Goal: Task Accomplishment & Management: Manage account settings

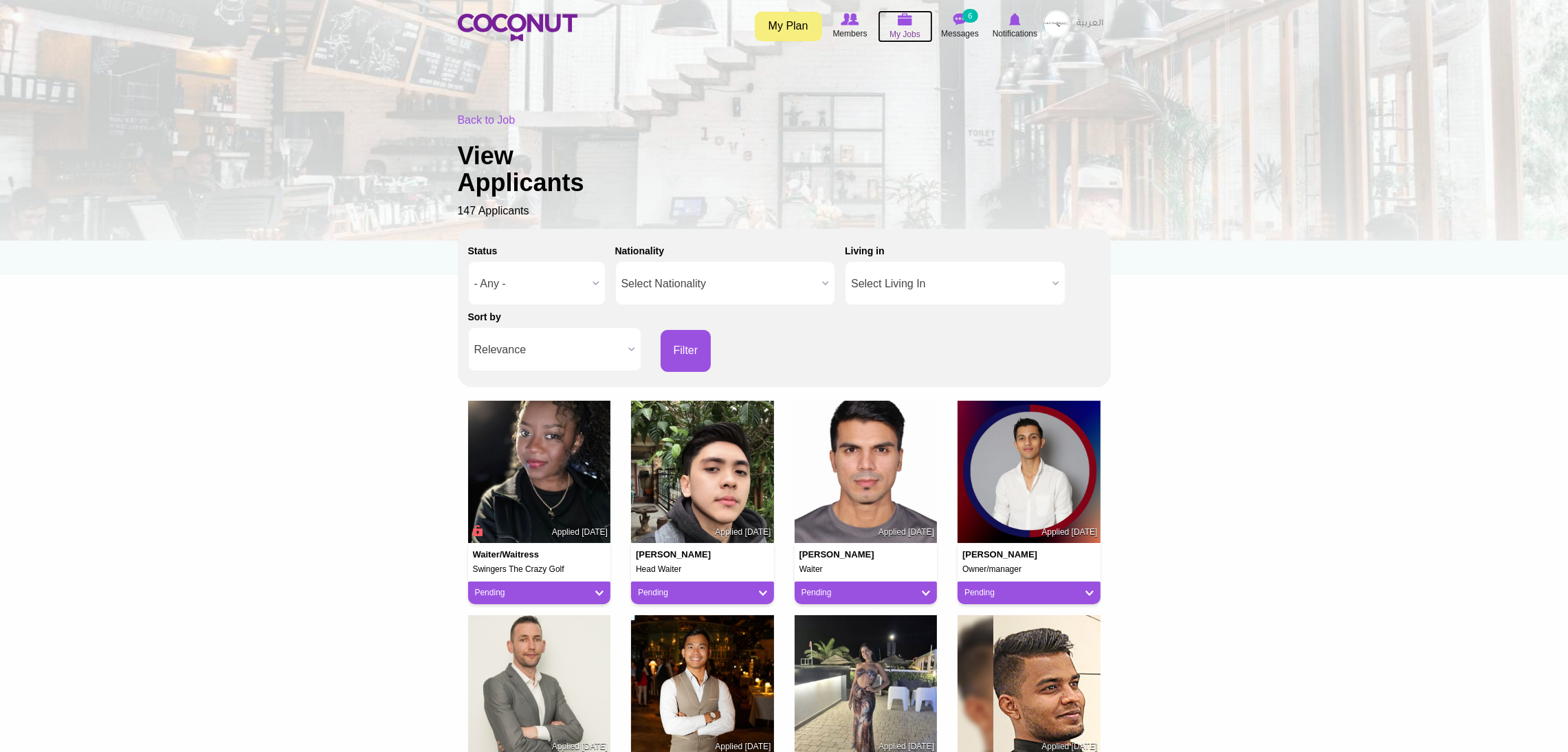
click at [908, 26] on icon at bounding box center [905, 19] width 53 height 16
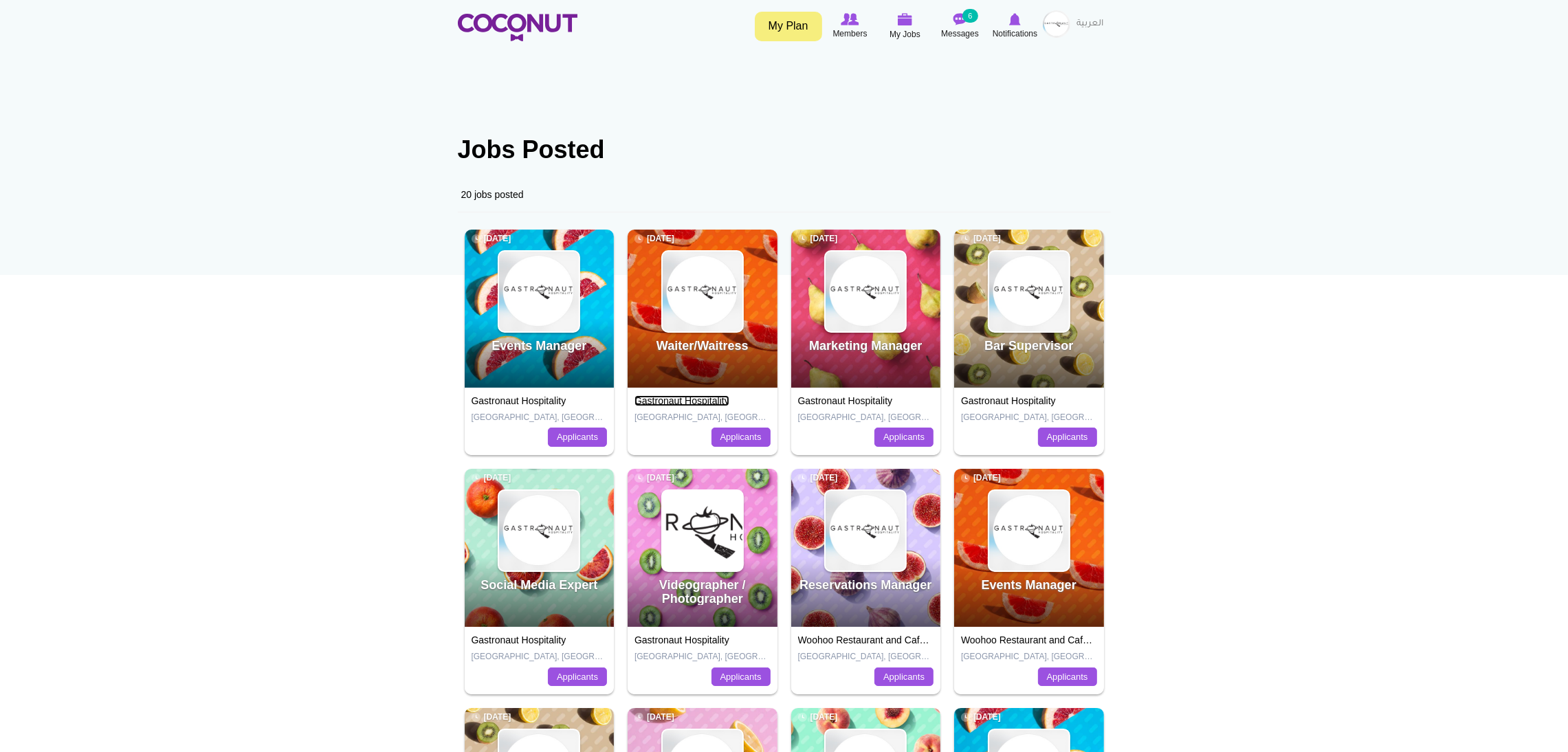
click at [708, 402] on link "Gastronaut Hospitality" at bounding box center [682, 401] width 95 height 11
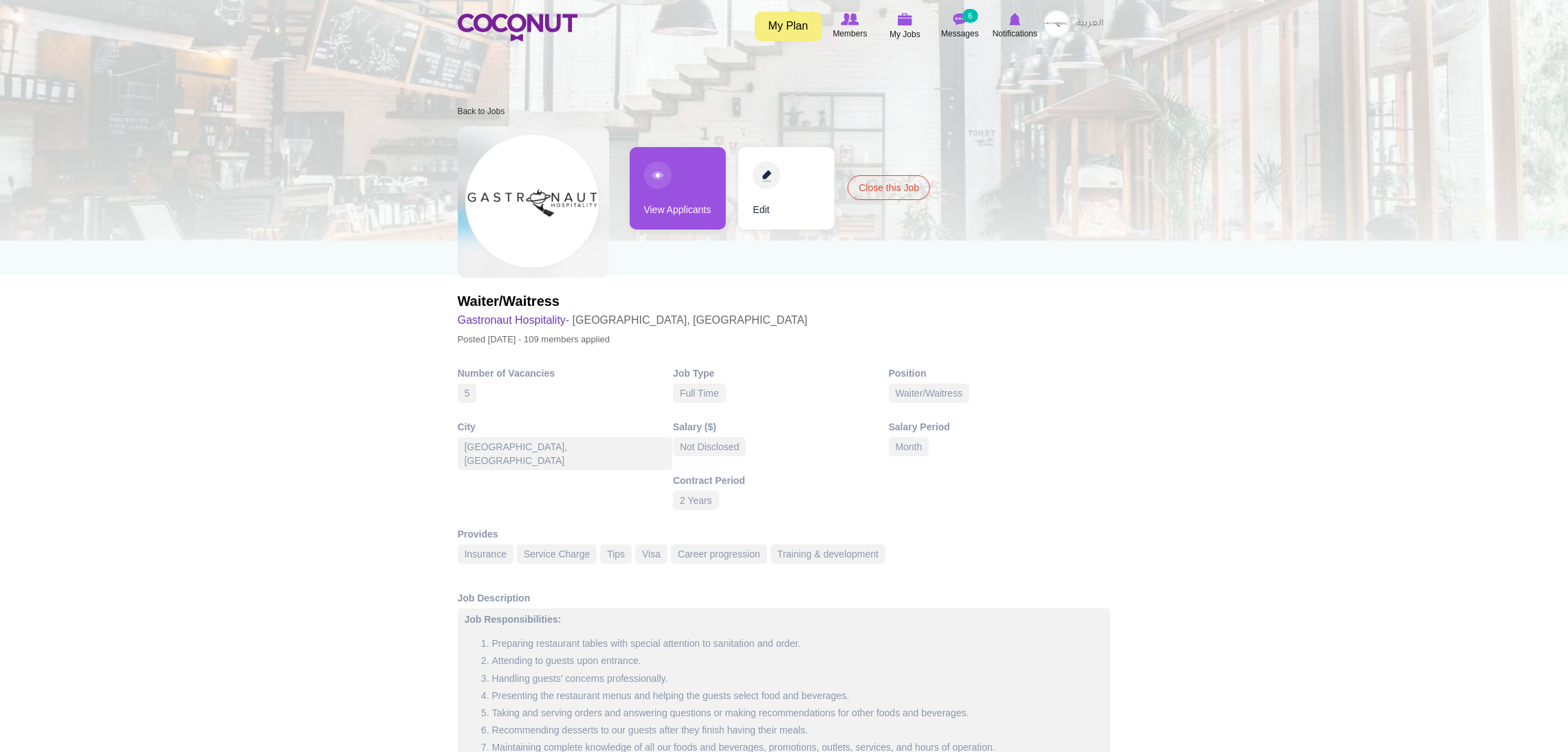
click at [674, 185] on link "View Applicants" at bounding box center [677, 188] width 96 height 83
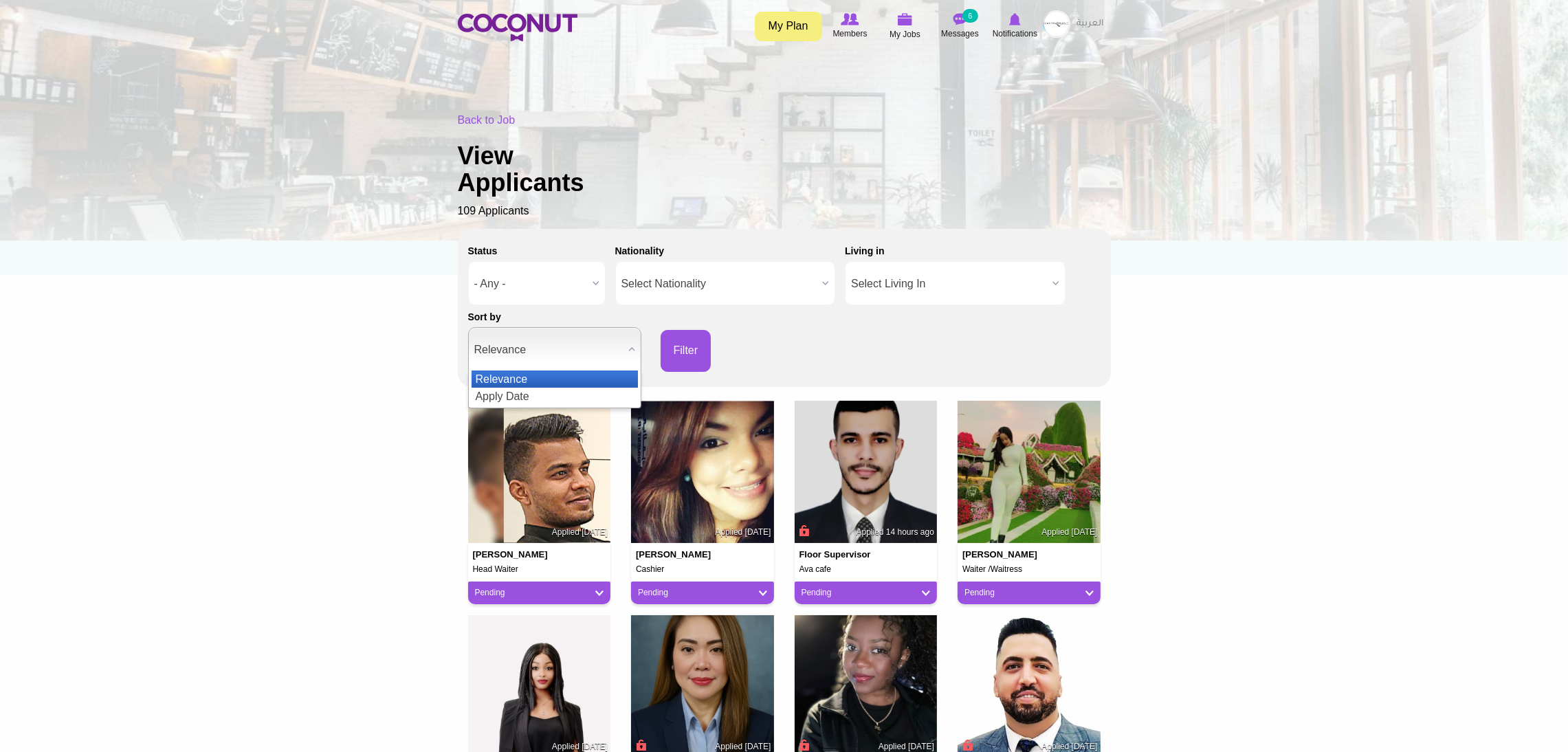
click at [556, 363] on span "Relevance" at bounding box center [548, 350] width 149 height 44
click at [523, 397] on li "Apply Date" at bounding box center [554, 396] width 166 height 18
click at [680, 341] on button "Filter" at bounding box center [685, 351] width 51 height 42
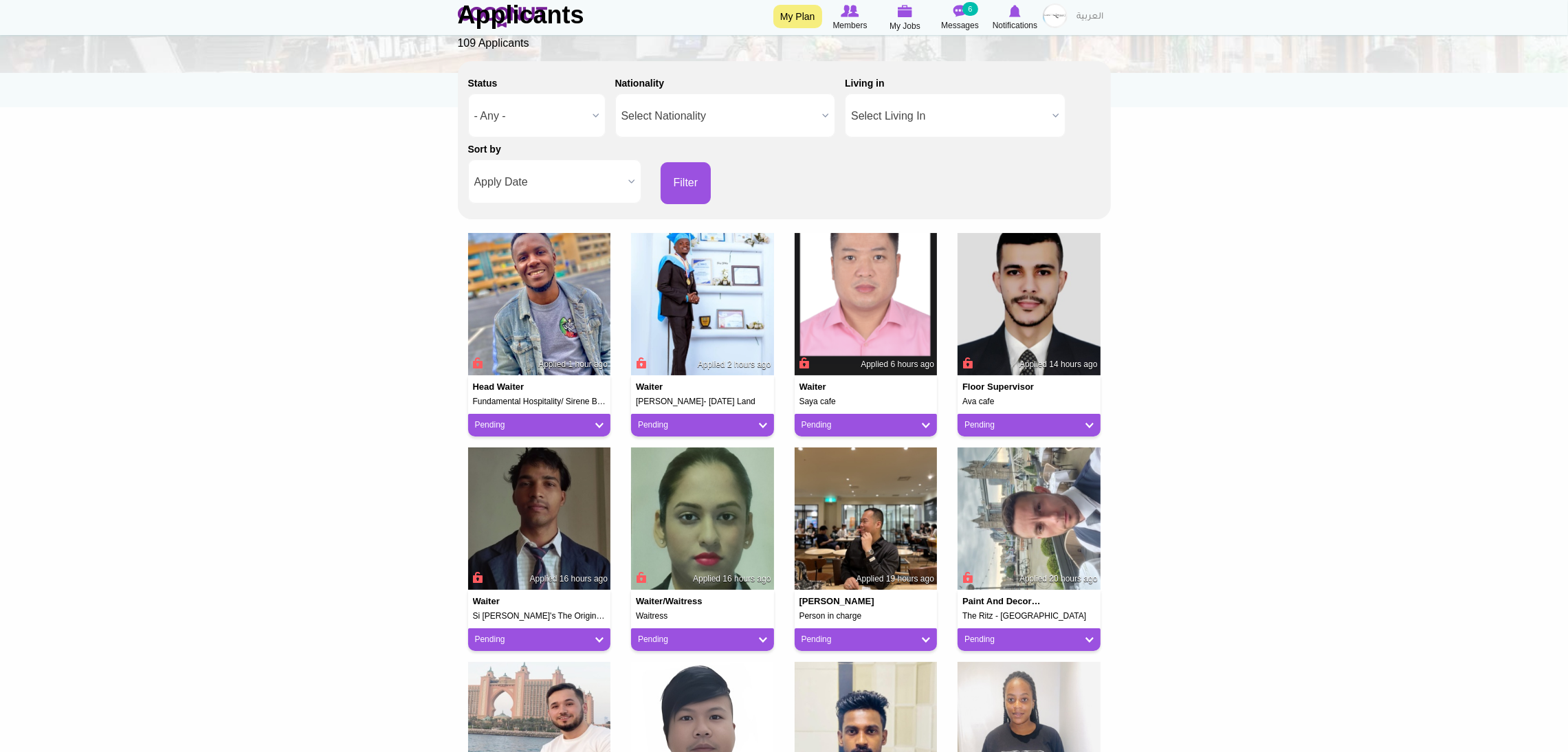
scroll to position [172, 0]
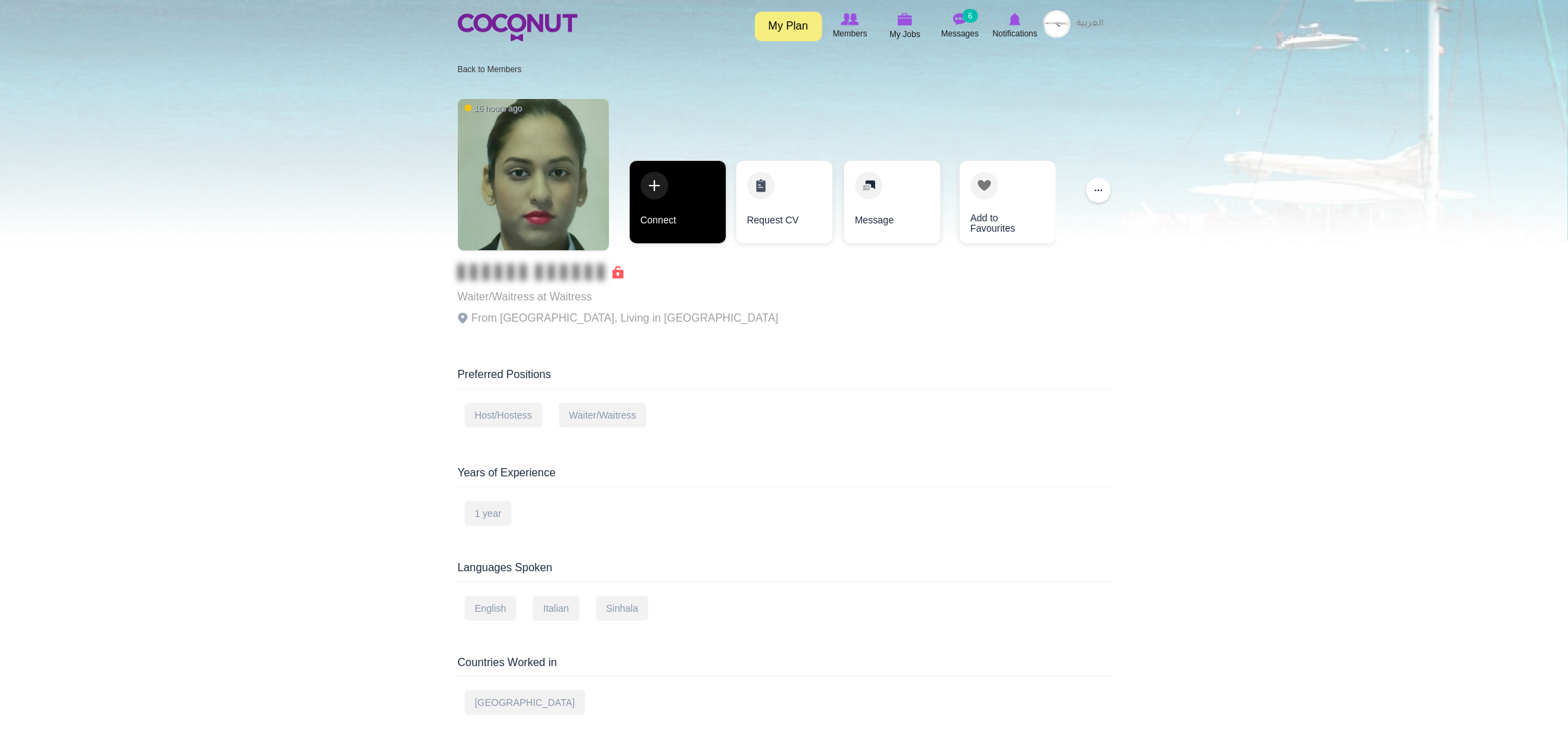
click at [693, 227] on link "Connect" at bounding box center [677, 202] width 96 height 83
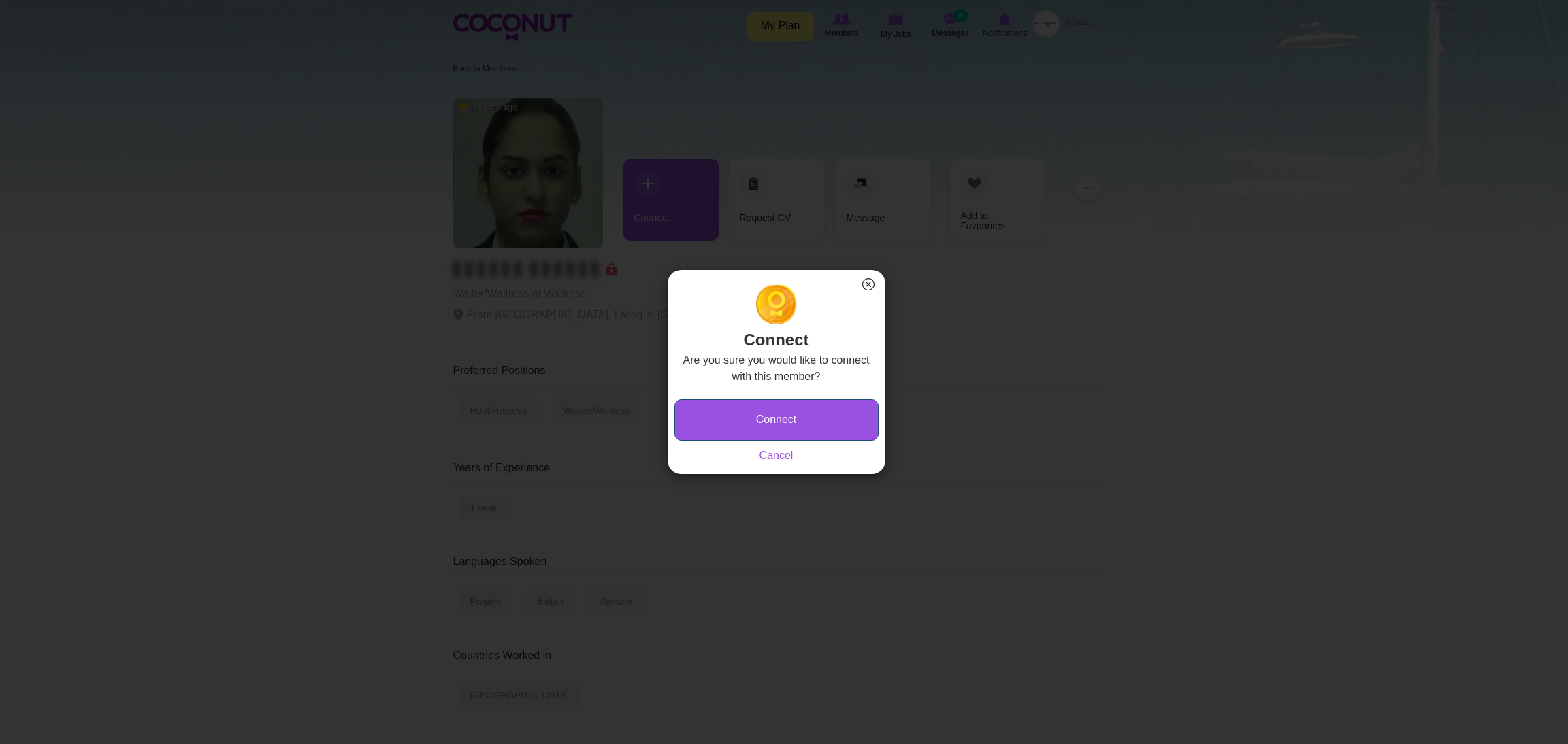
click at [709, 414] on button "Connect" at bounding box center [776, 419] width 204 height 41
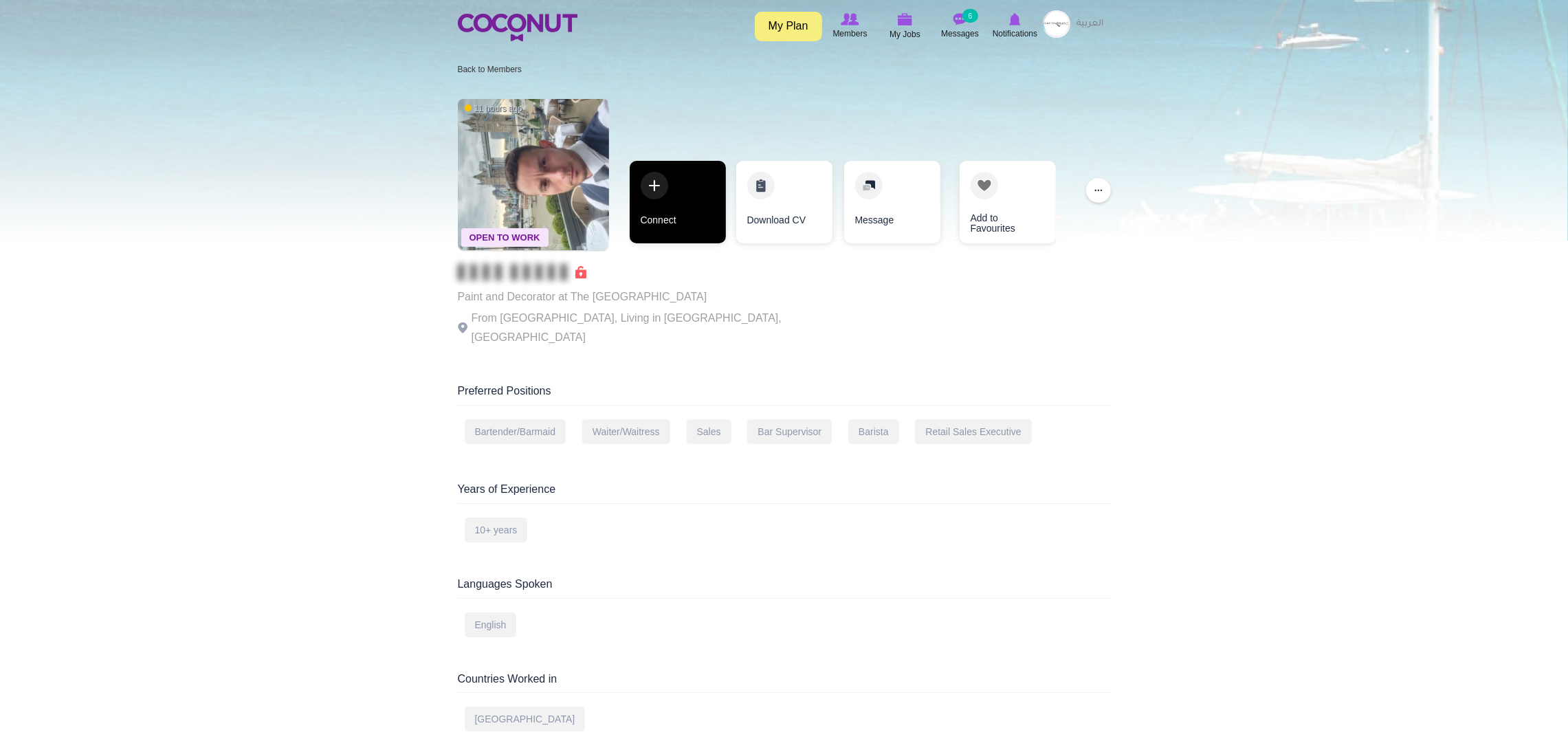
click at [674, 183] on link "Connect" at bounding box center [677, 202] width 96 height 83
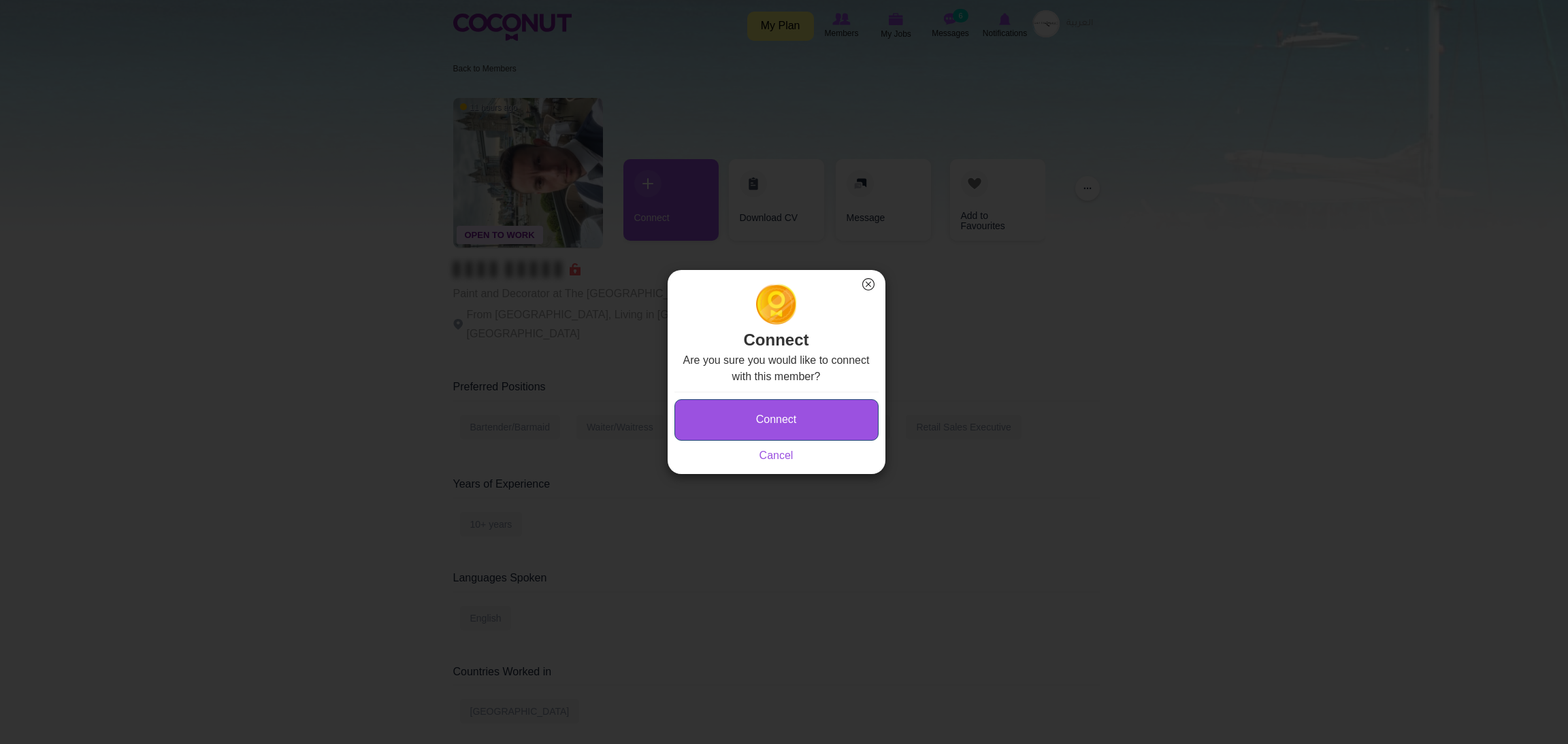
click at [725, 418] on button "Connect" at bounding box center [776, 419] width 204 height 41
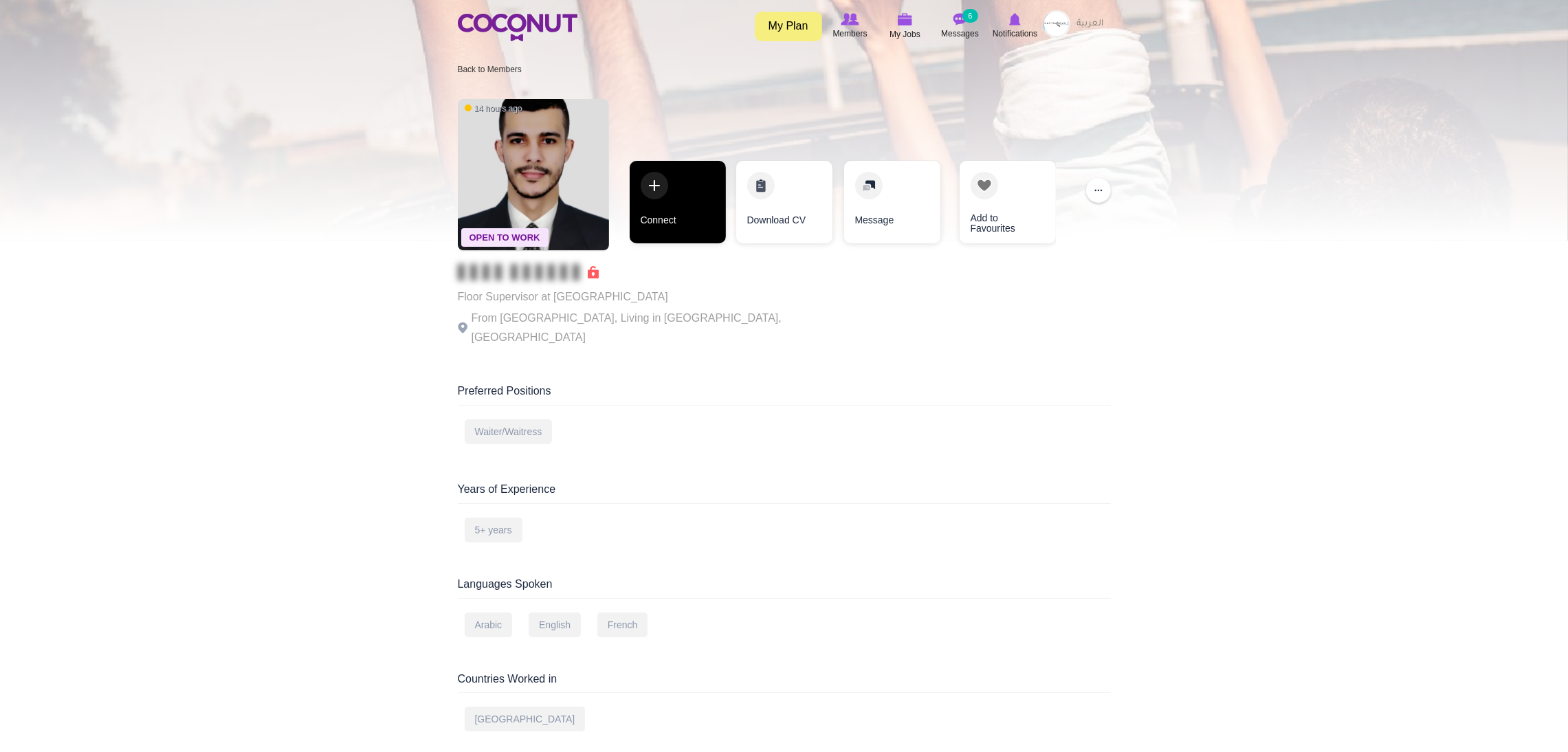
click at [653, 183] on link "Connect" at bounding box center [677, 202] width 96 height 83
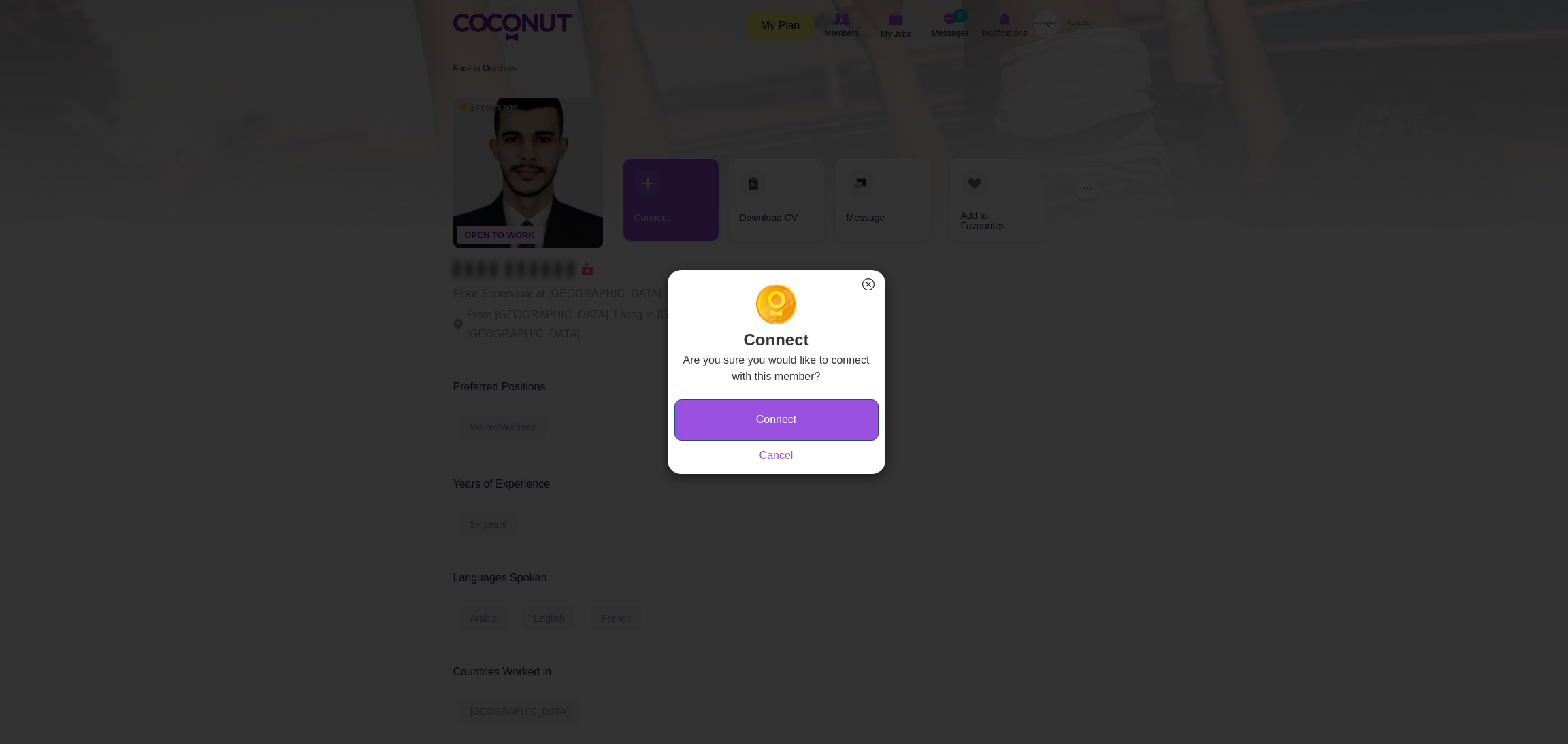
click at [720, 422] on button "Connect" at bounding box center [776, 419] width 204 height 41
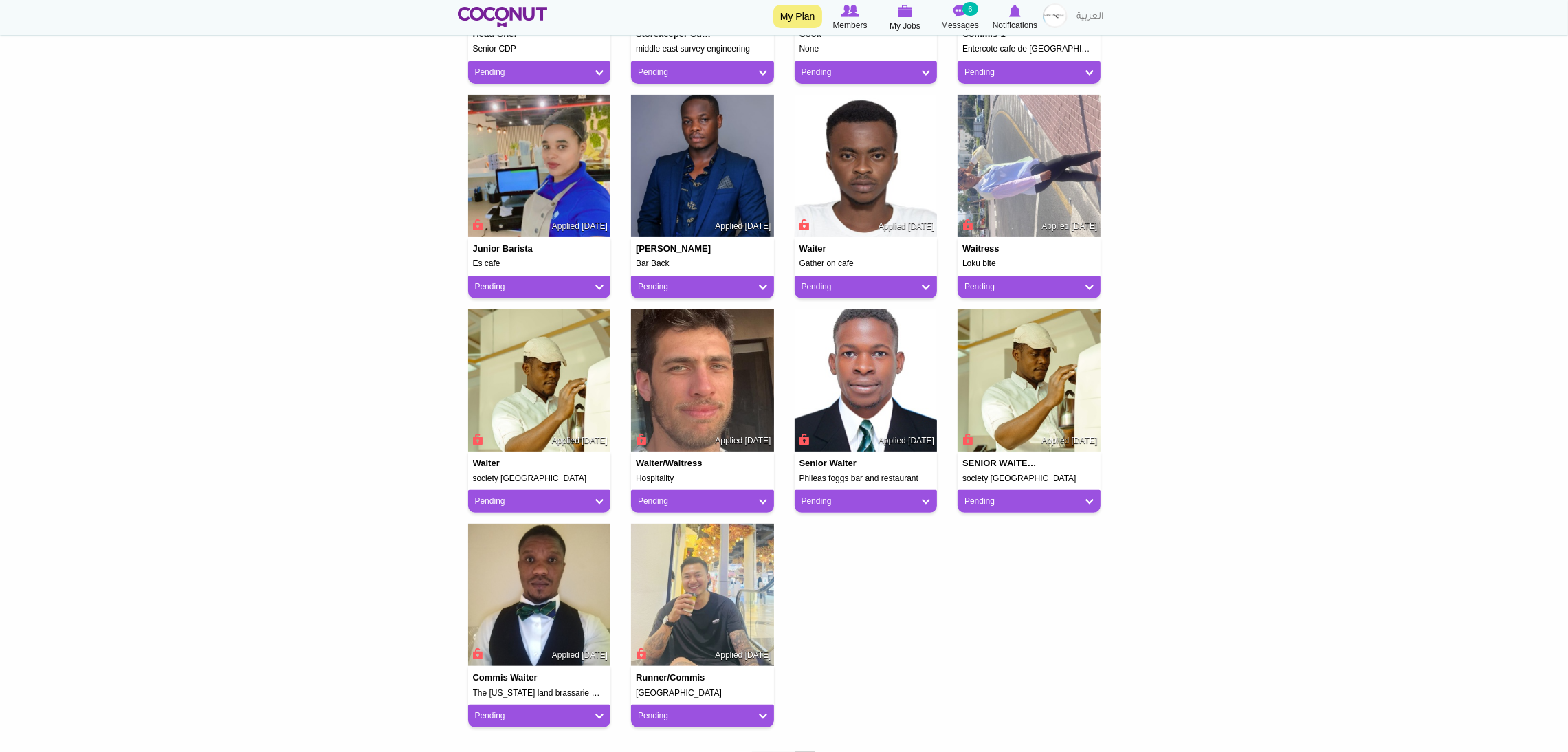
drag, startPoint x: 715, startPoint y: 393, endPoint x: 295, endPoint y: 470, distance: 427.0
click at [295, 470] on body "Toggle navigation My Plan Members My Jobs Post a Job Messages 6 Notifications M…" at bounding box center [784, 263] width 1568 height 1566
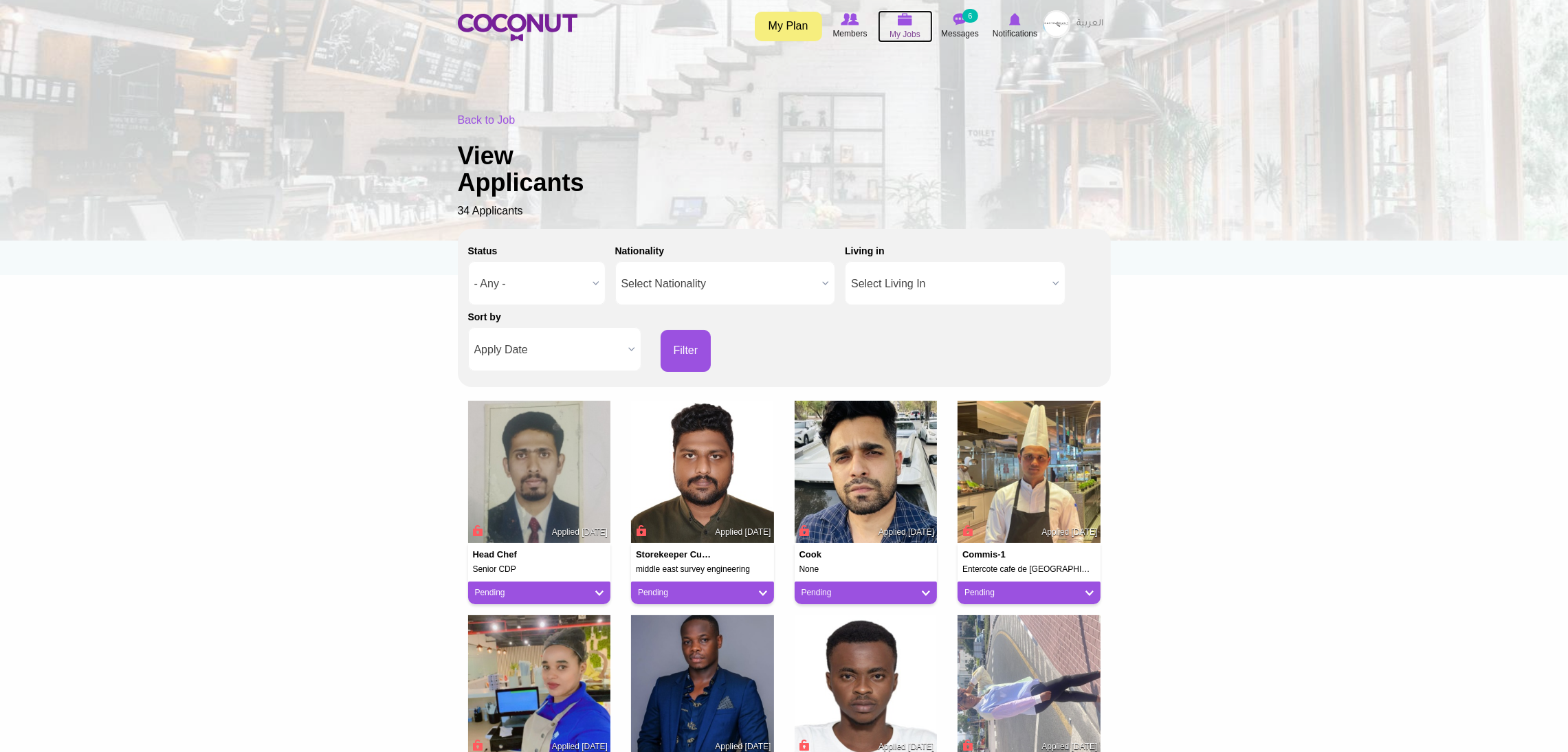
click at [906, 18] on img at bounding box center [905, 19] width 15 height 13
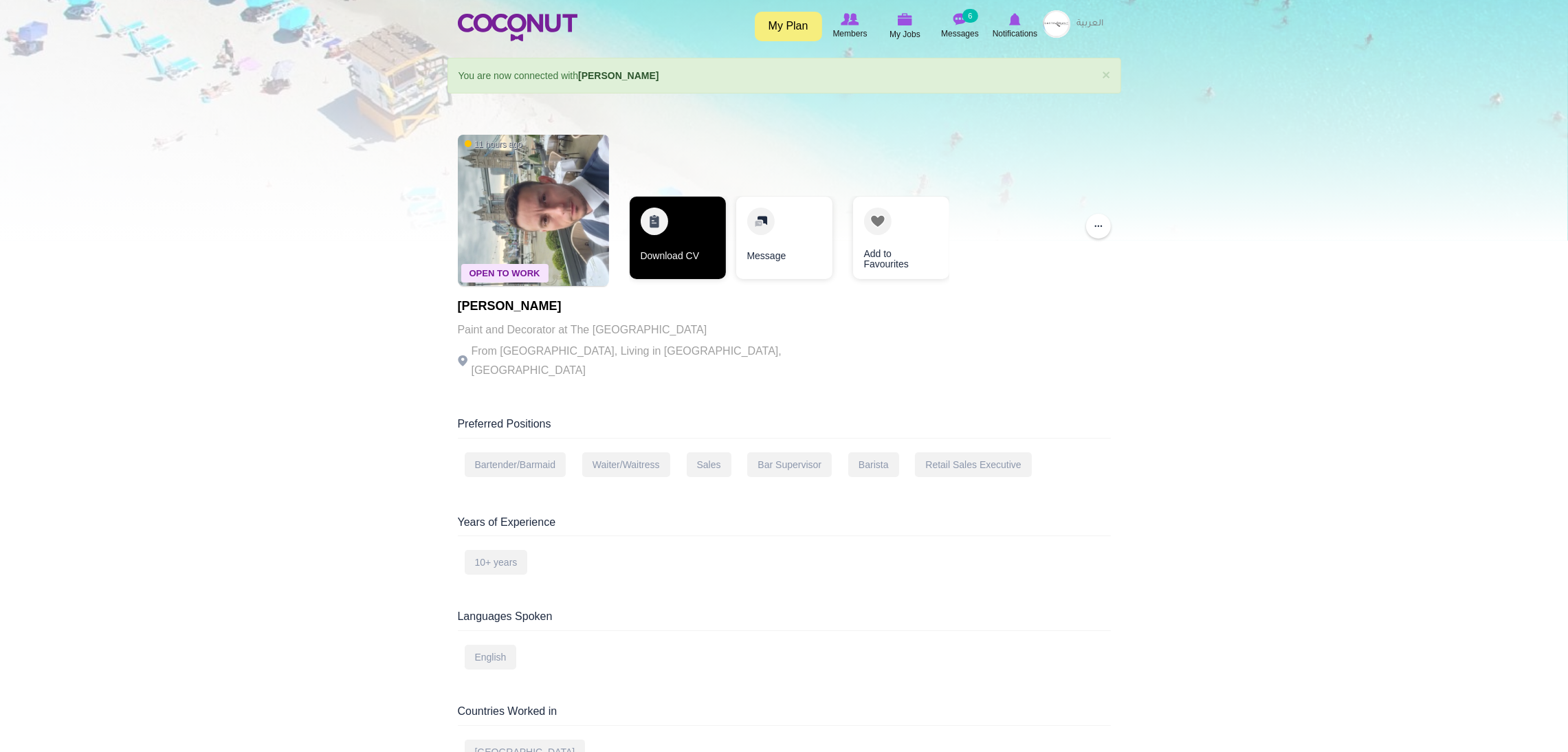
click at [662, 232] on link "Download CV" at bounding box center [677, 238] width 96 height 83
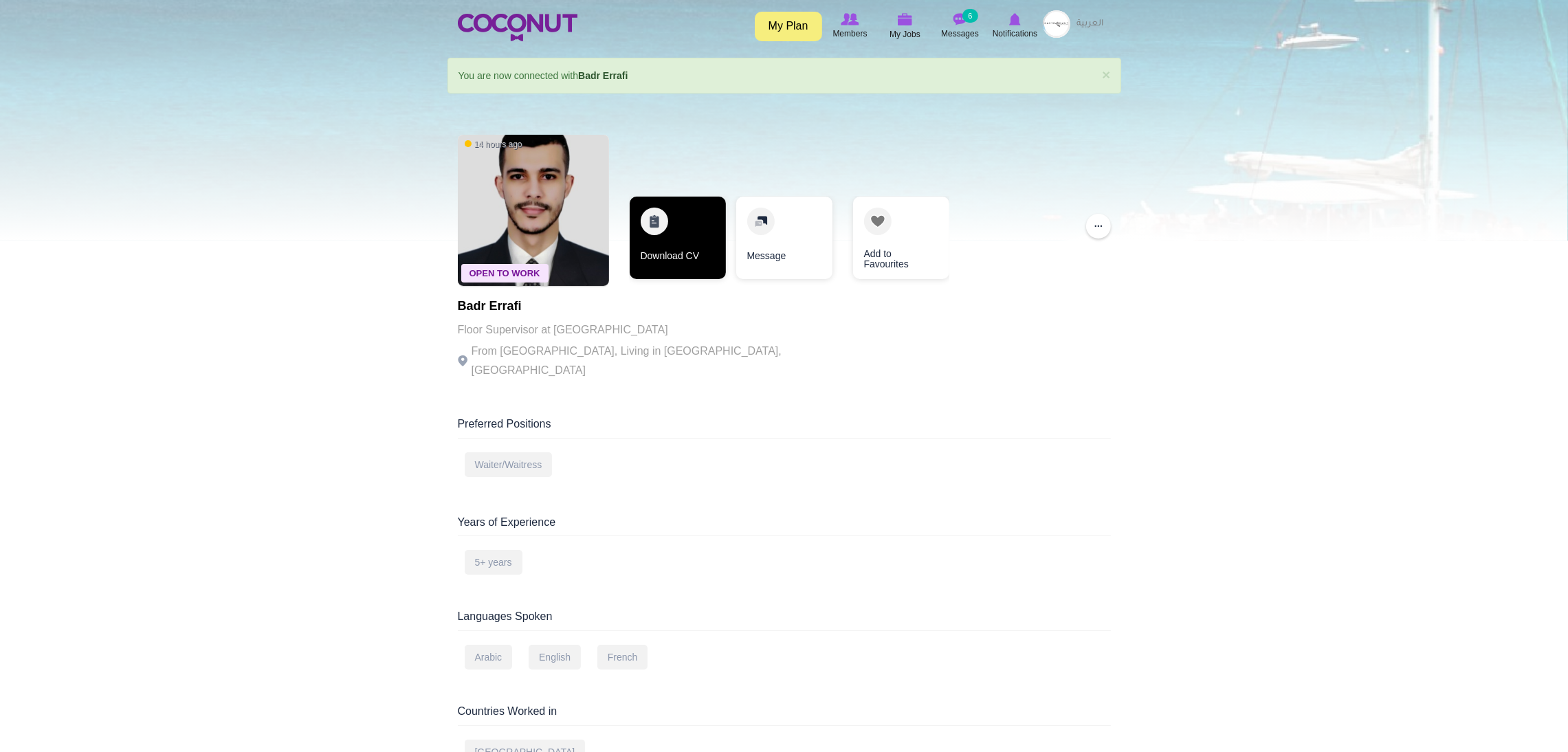
click at [655, 229] on link "Download CV" at bounding box center [677, 238] width 96 height 83
